Goal: Task Accomplishment & Management: Complete application form

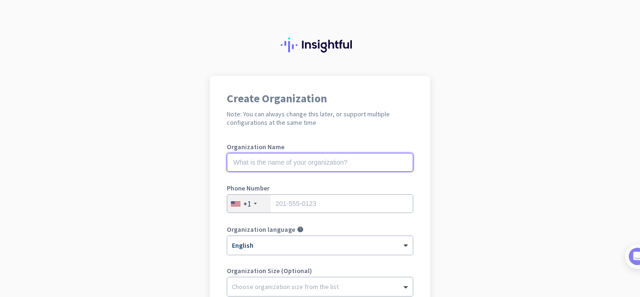
click at [334, 158] on input "text" at bounding box center [320, 162] width 187 height 19
type input "Mercor"
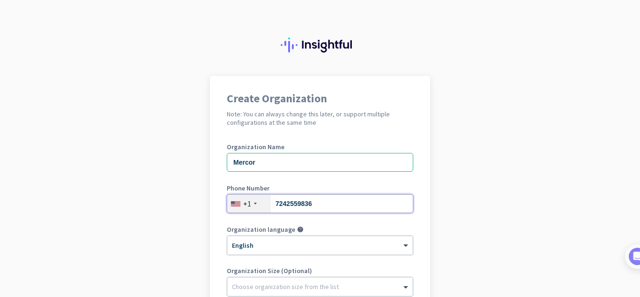
type input "7242559836"
click at [474, 199] on app-onboarding-organization "Create Organization Note: You can always change this later, or support multiple…" at bounding box center [320, 279] width 640 height 406
click at [450, 255] on app-onboarding-organization "Create Organization Note: You can always change this later, or support multiple…" at bounding box center [320, 279] width 640 height 406
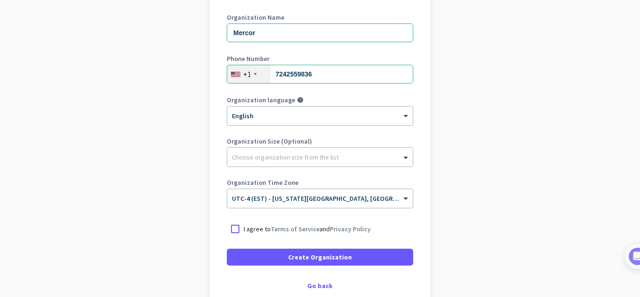
scroll to position [131, 0]
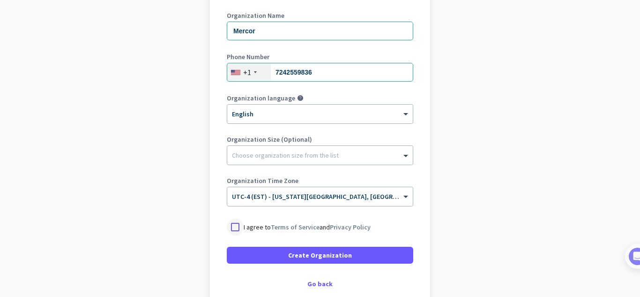
click at [235, 232] on div at bounding box center [235, 226] width 17 height 17
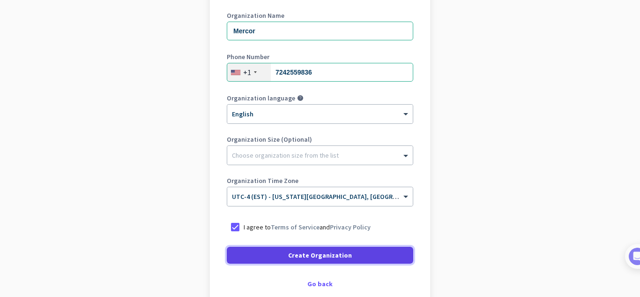
click at [264, 255] on span at bounding box center [320, 255] width 187 height 23
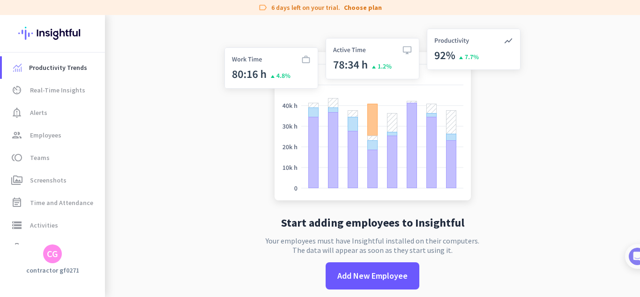
click at [529, 166] on app-no-employees "Start adding employees to Insightful Your employees must have Insightful instal…" at bounding box center [372, 163] width 535 height 297
click at [50, 93] on span "Real-Time Insights" at bounding box center [57, 89] width 55 height 11
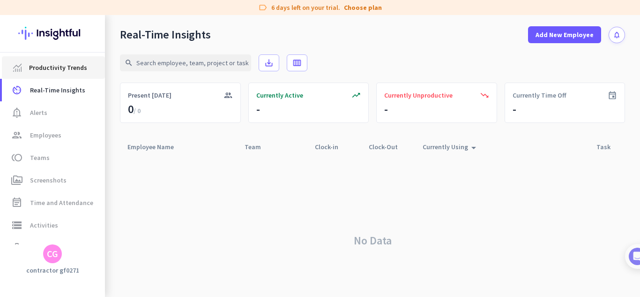
click at [58, 74] on link "Productivity Trends" at bounding box center [53, 67] width 103 height 23
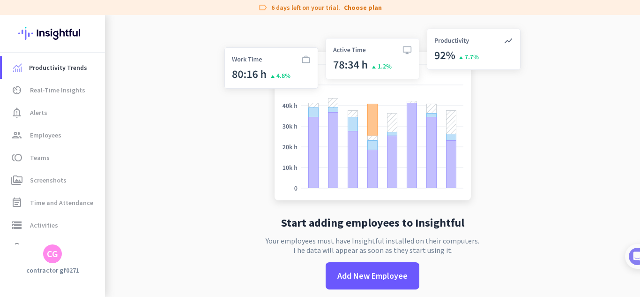
click at [46, 251] on div "CG" at bounding box center [52, 253] width 19 height 19
click at [78, 237] on span "Sign out" at bounding box center [102, 236] width 57 height 8
